Goal: Task Accomplishment & Management: Use online tool/utility

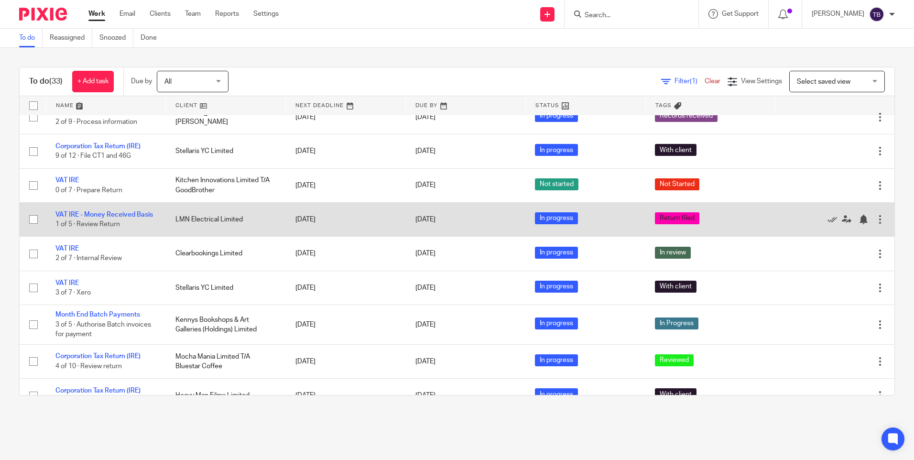
scroll to position [143, 0]
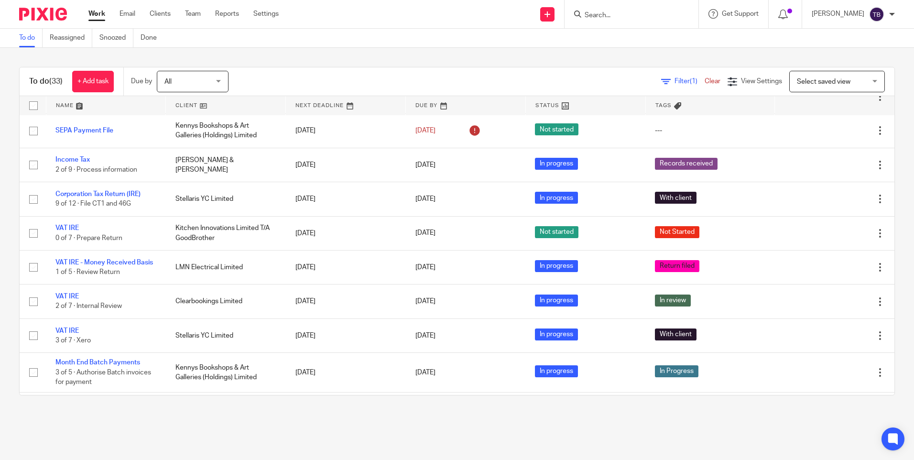
click at [94, 11] on link "Work" at bounding box center [96, 14] width 17 height 10
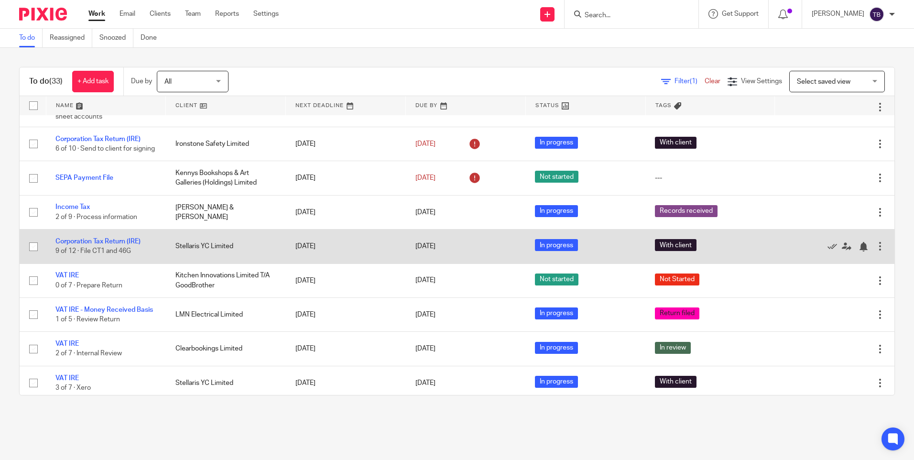
scroll to position [143, 0]
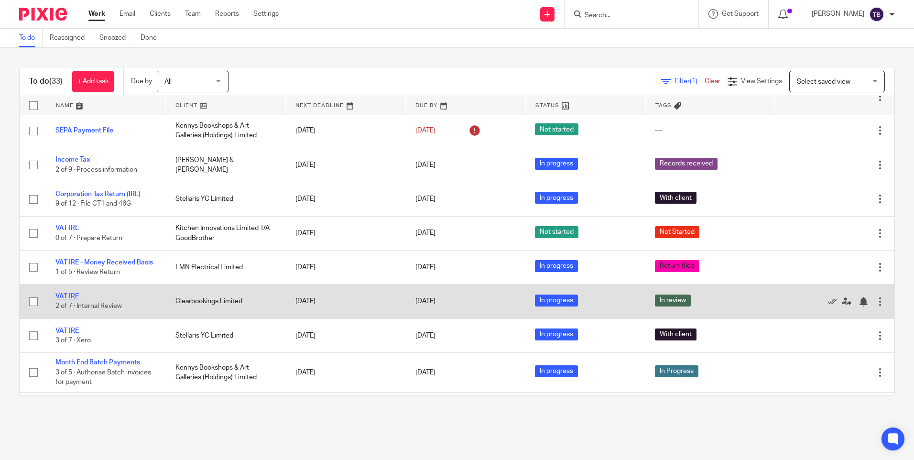
click at [72, 300] on link "VAT IRE" at bounding box center [66, 296] width 23 height 7
